Goal: Find specific page/section: Find specific page/section

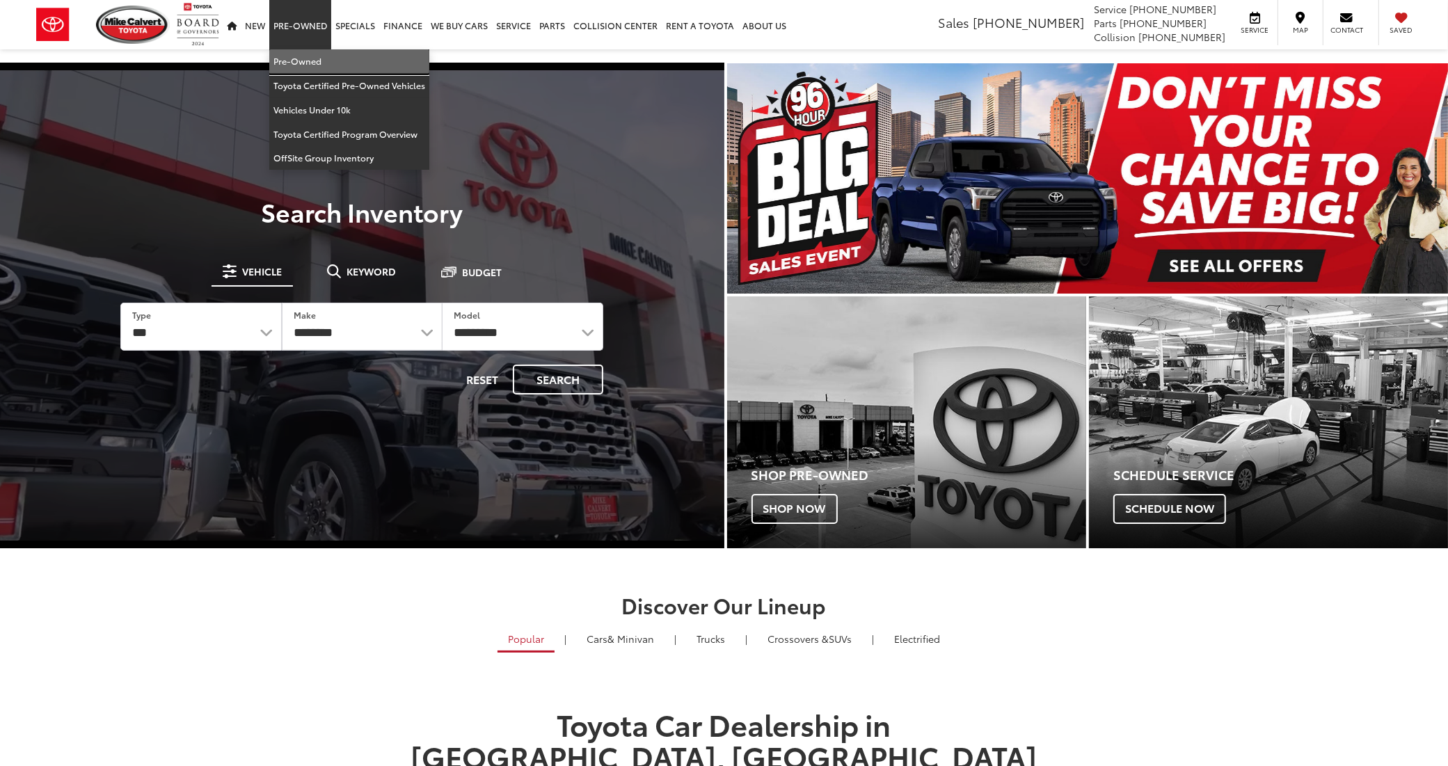
click at [317, 52] on link "Pre-Owned" at bounding box center [349, 61] width 160 height 24
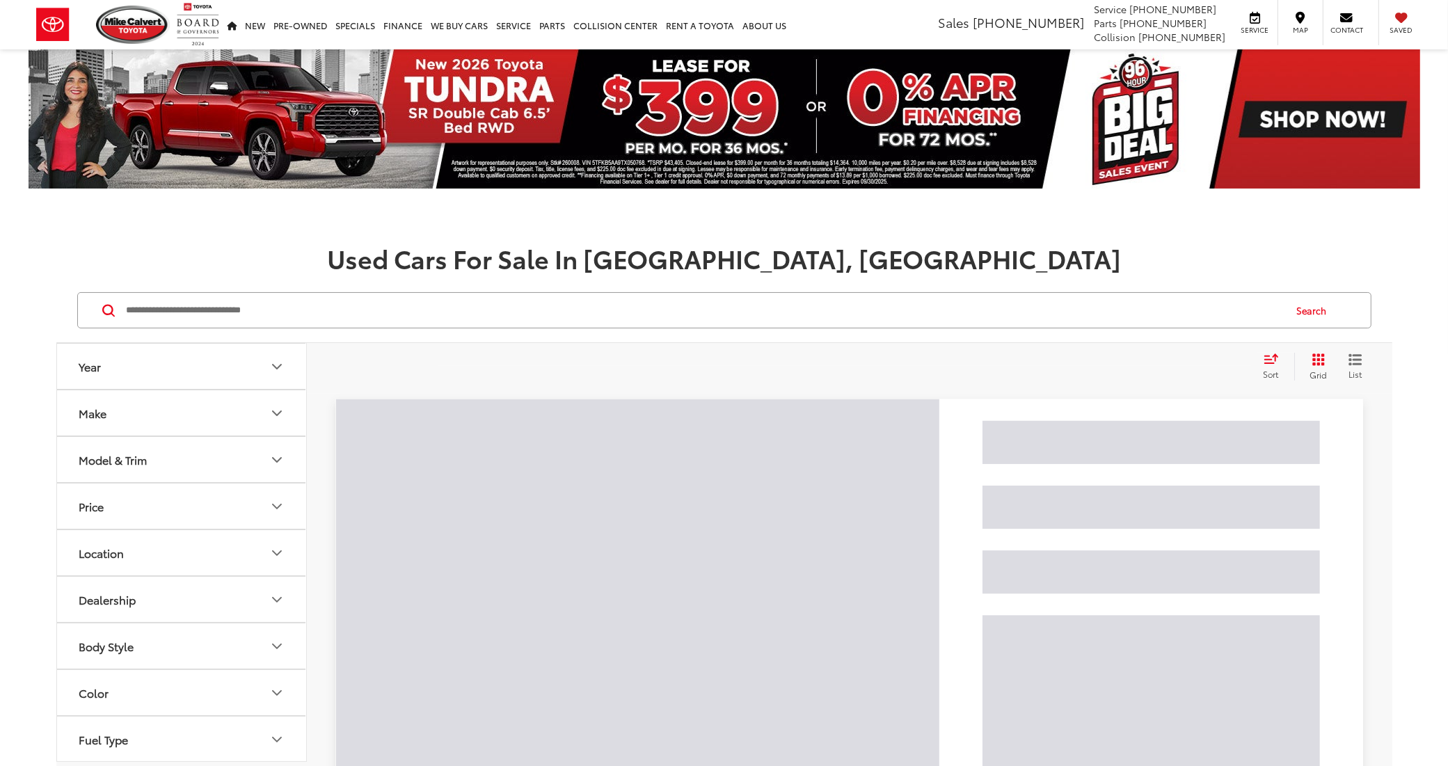
click at [191, 464] on button "Model & Trim" at bounding box center [182, 459] width 251 height 45
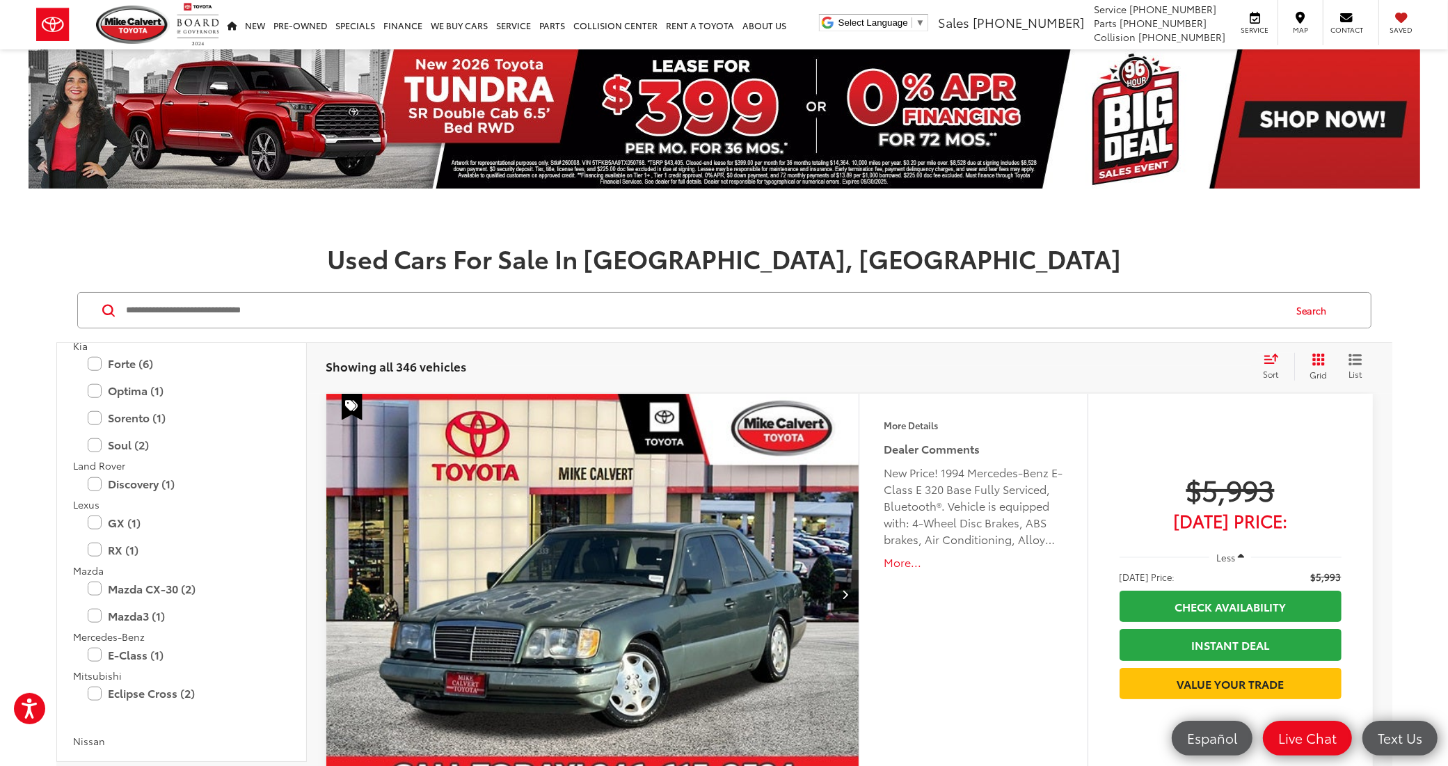
scroll to position [1653, 0]
click at [130, 550] on label "RX (1)" at bounding box center [182, 549] width 188 height 24
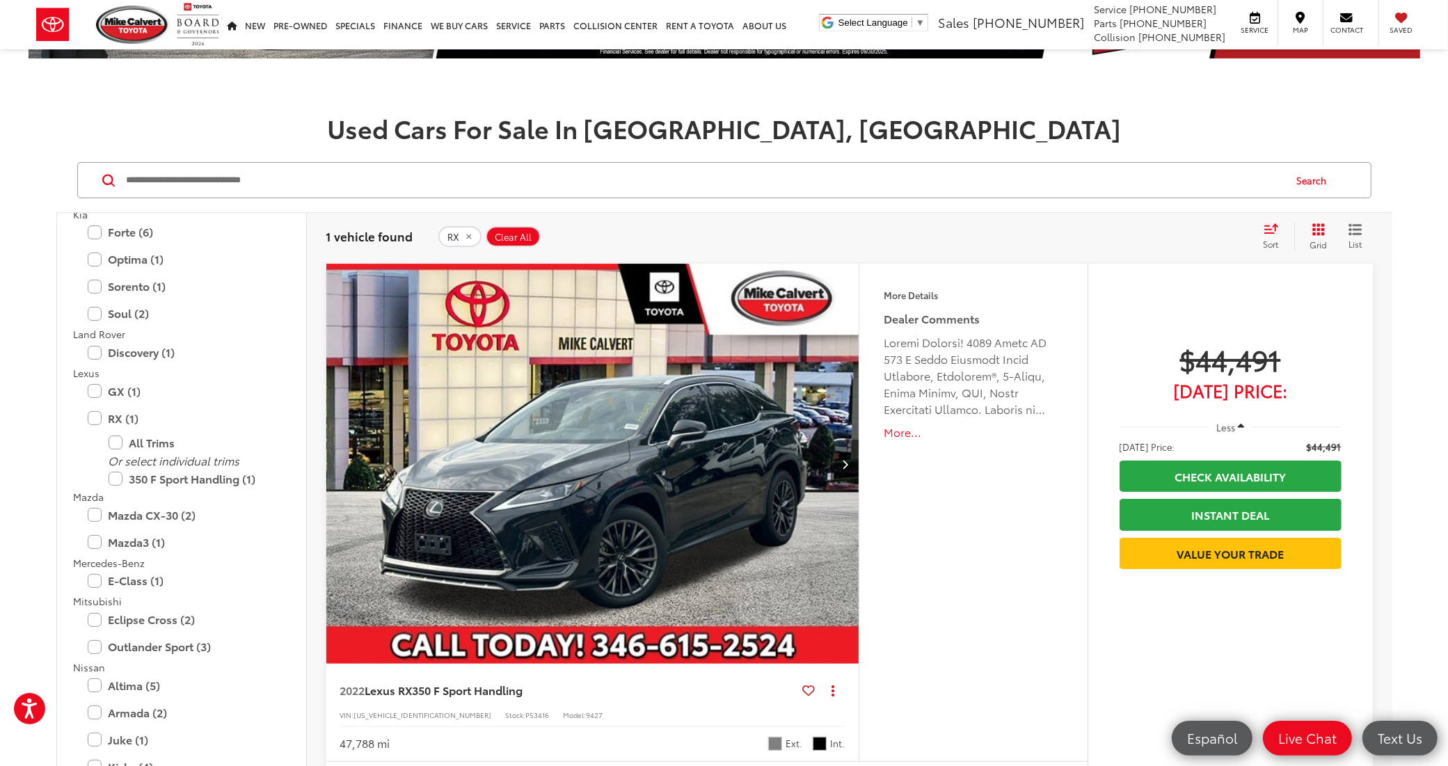
scroll to position [261, 0]
